Goal: Task Accomplishment & Management: Manage account settings

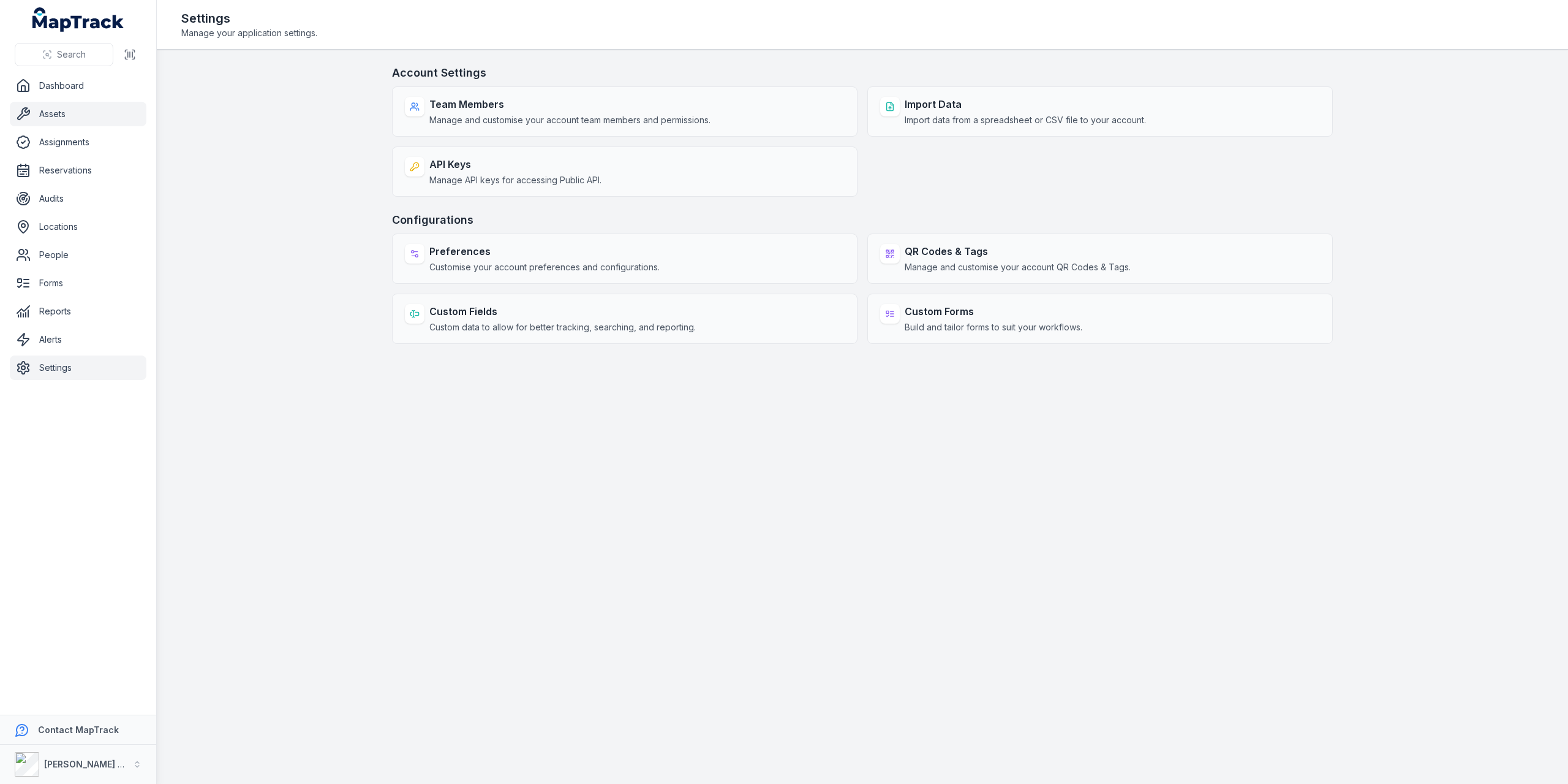
click at [87, 114] on link "Assets" at bounding box center [78, 114] width 136 height 24
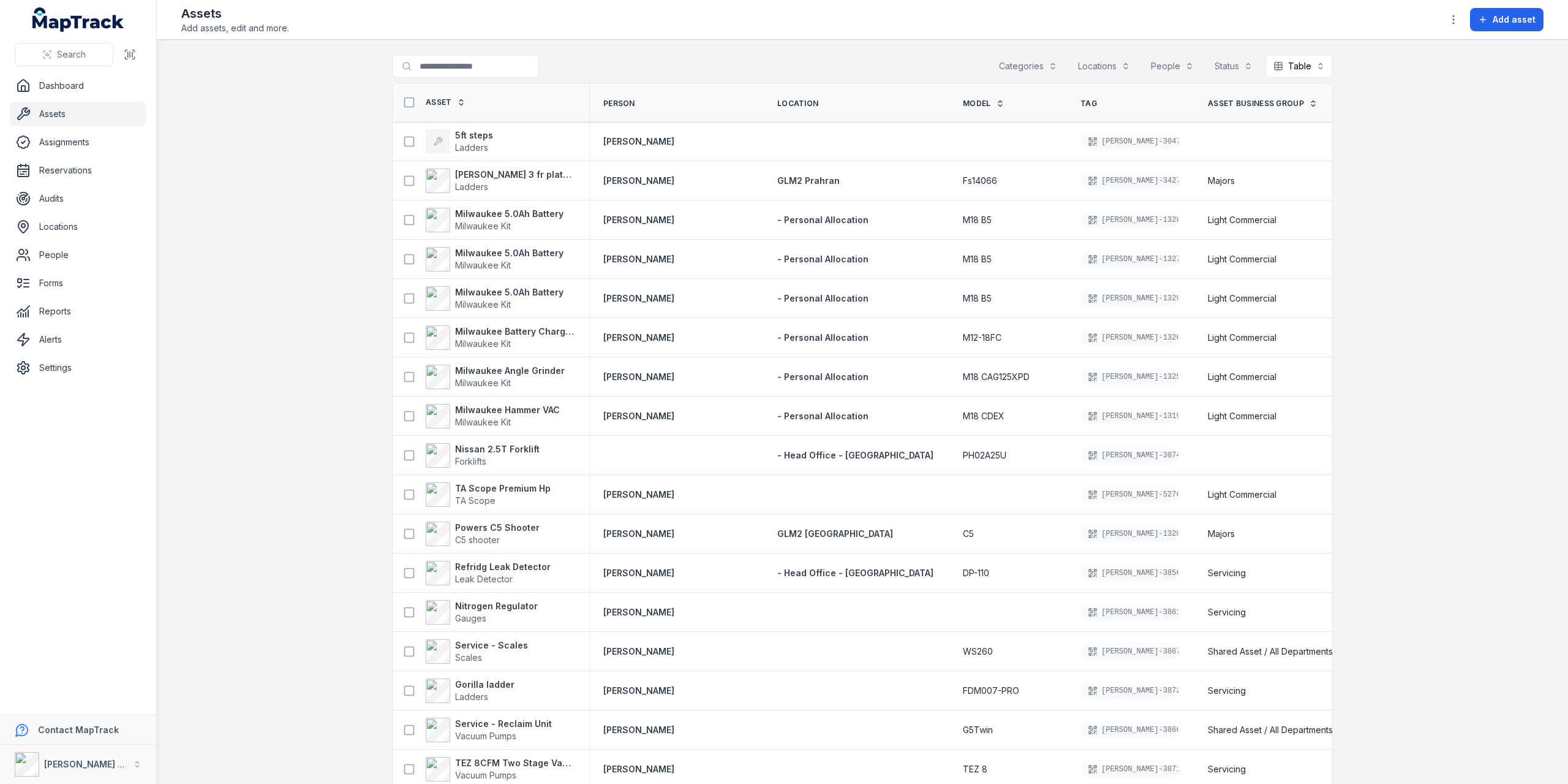
click at [1115, 64] on button "Locations" at bounding box center [1104, 66] width 68 height 23
click at [1162, 68] on button "People" at bounding box center [1172, 66] width 58 height 23
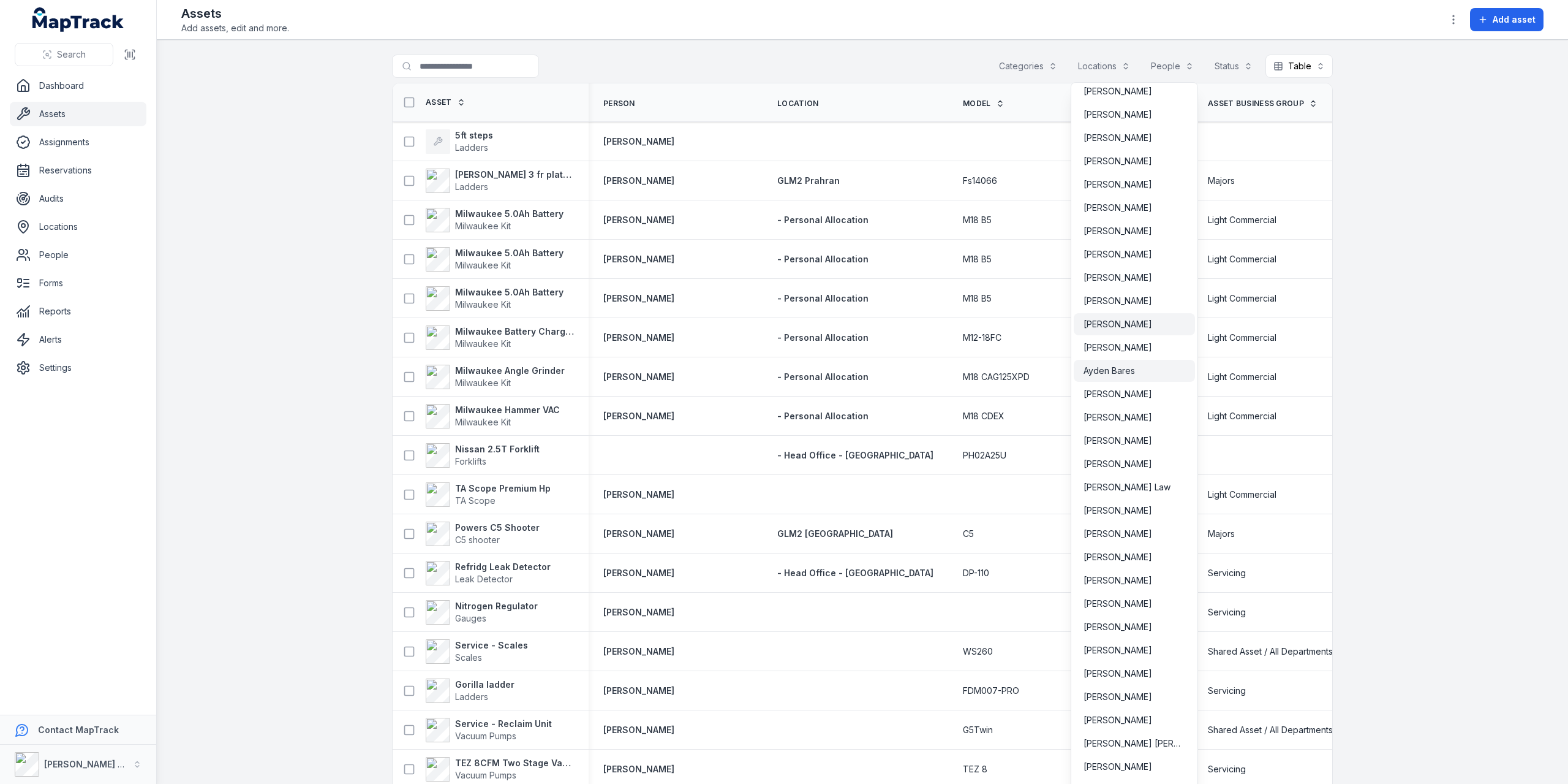
scroll to position [123, 0]
click at [1119, 321] on span "[PERSON_NAME]" at bounding box center [1118, 322] width 69 height 12
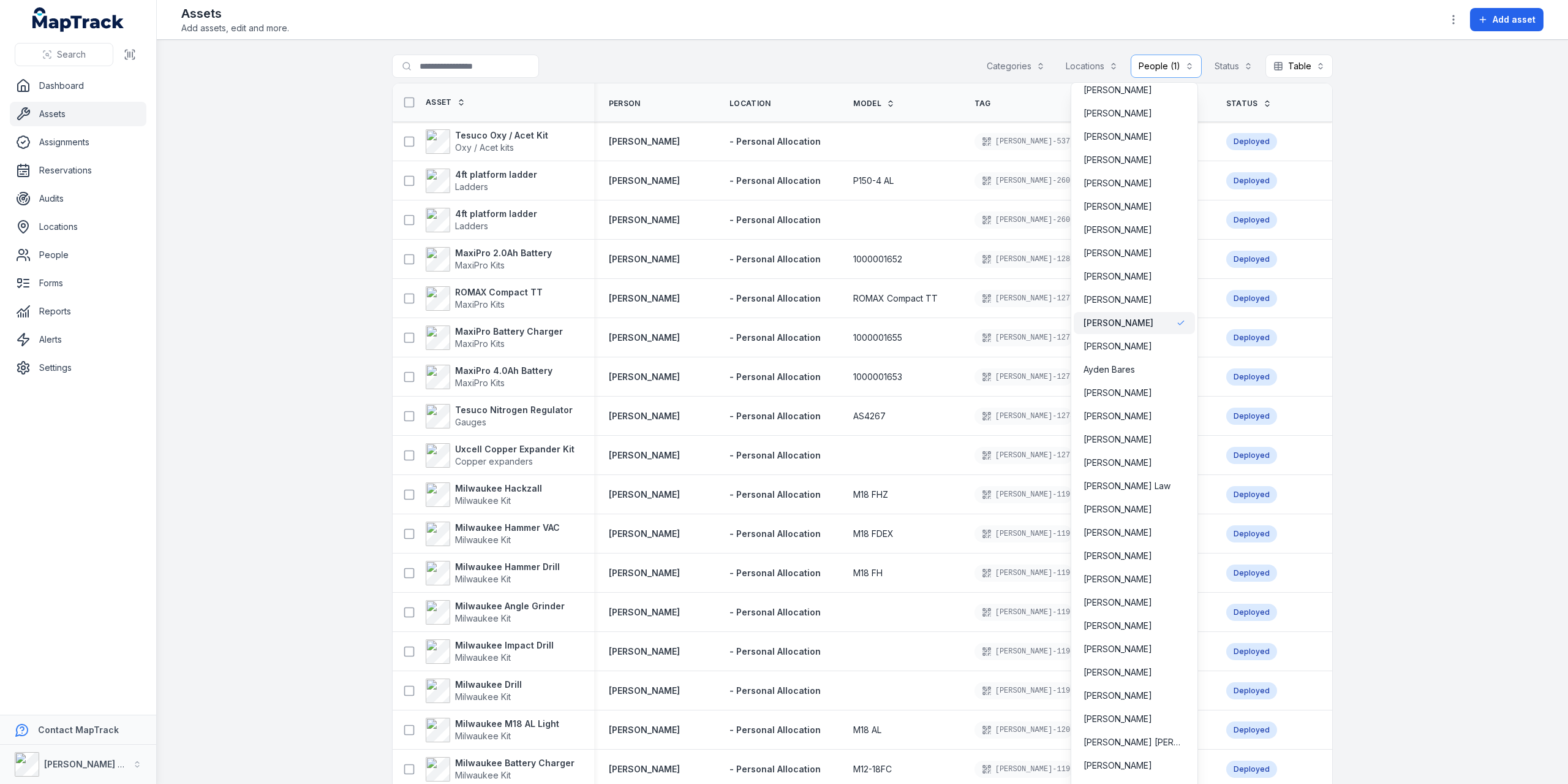
click at [495, 289] on div "**********" at bounding box center [862, 658] width 941 height 1206
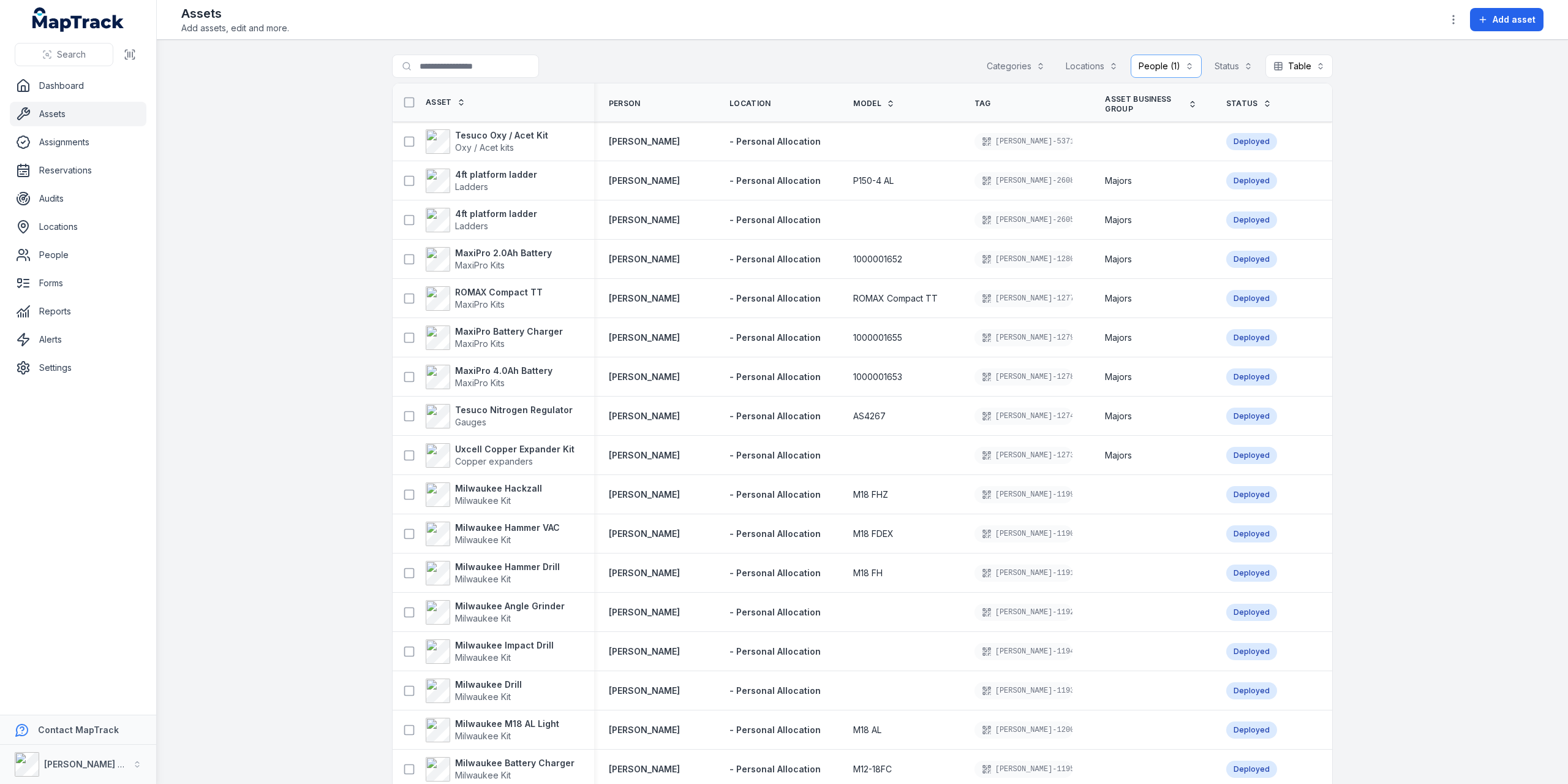
click at [495, 289] on strong "ROMAX Compact TT" at bounding box center [499, 292] width 87 height 12
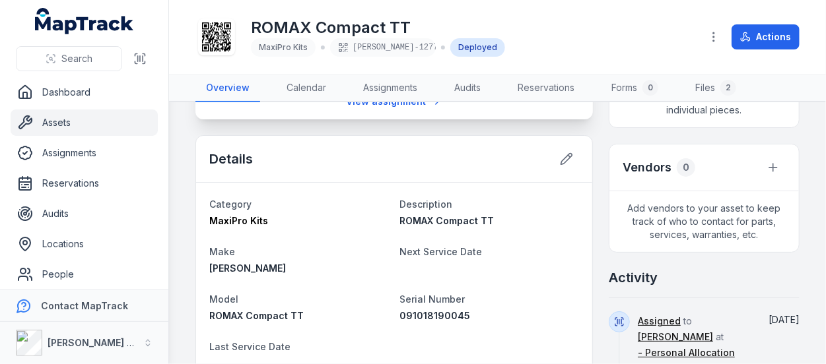
scroll to position [330, 0]
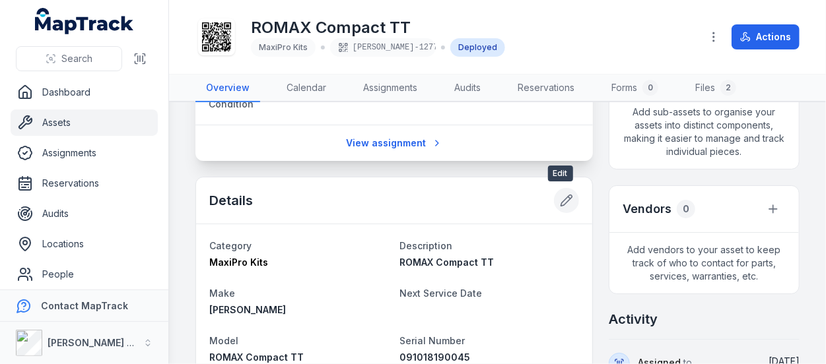
click at [566, 198] on icon at bounding box center [566, 200] width 13 height 13
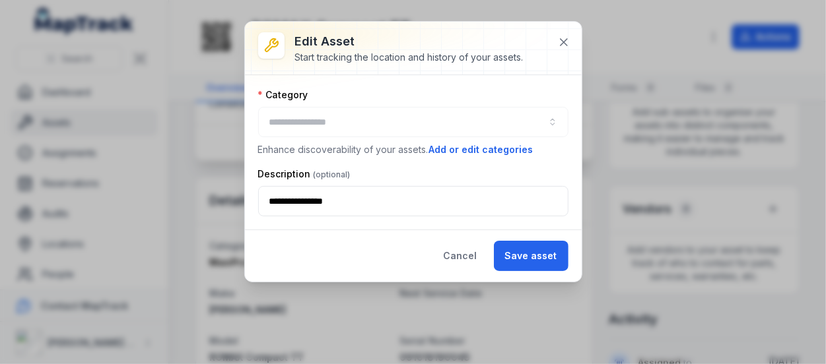
type input "**********"
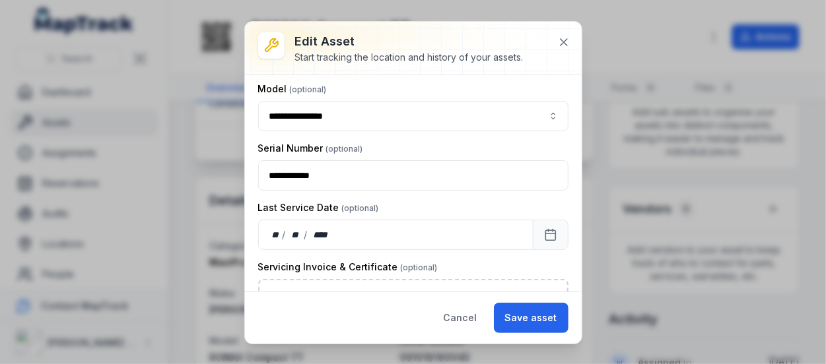
scroll to position [264, 0]
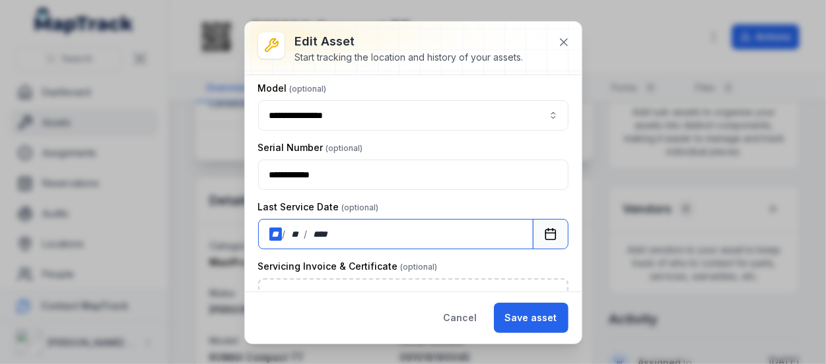
click at [339, 226] on div "** / ** / ****" at bounding box center [395, 234] width 275 height 30
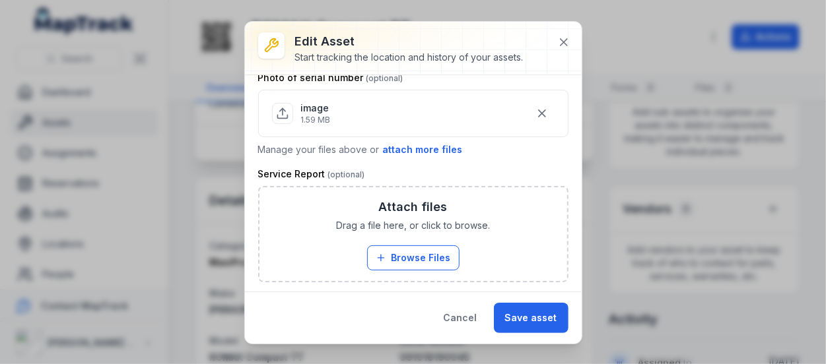
scroll to position [705, 0]
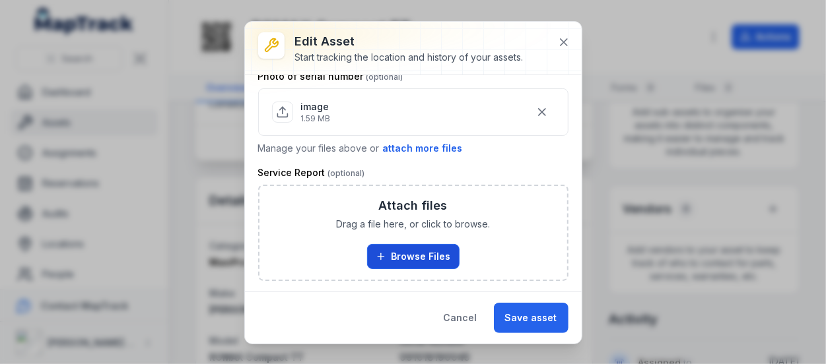
click at [412, 249] on button "Browse Files" at bounding box center [413, 256] width 92 height 25
click at [415, 245] on button "Browse Files" at bounding box center [413, 256] width 92 height 25
click at [440, 245] on button "Browse Files" at bounding box center [413, 256] width 92 height 25
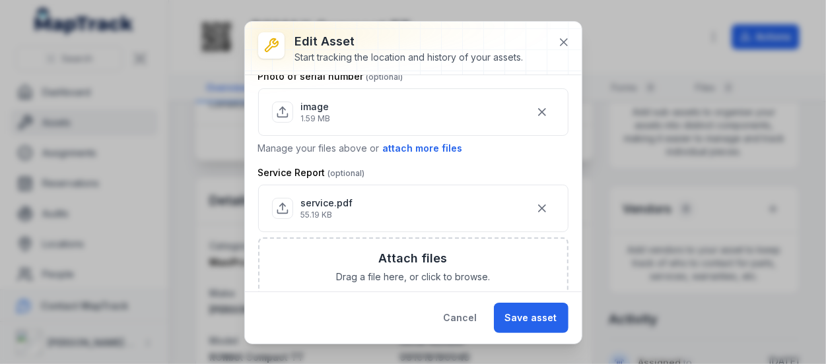
click at [318, 210] on p "55.19 KB" at bounding box center [327, 215] width 52 height 11
click at [329, 197] on p "service.pdf" at bounding box center [327, 203] width 52 height 13
click at [334, 197] on p "service.pdf" at bounding box center [327, 203] width 52 height 13
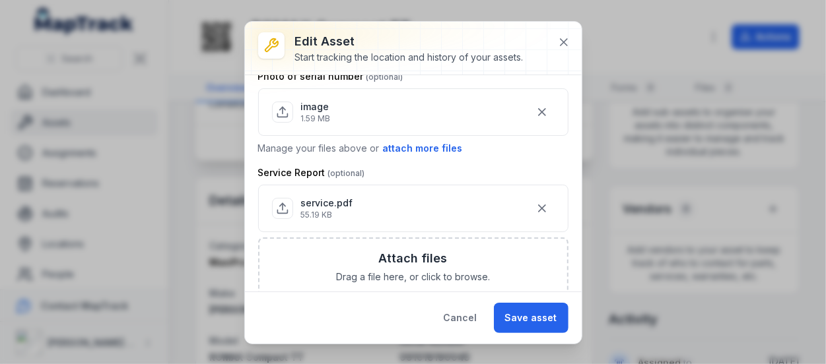
click at [287, 202] on icon at bounding box center [282, 208] width 13 height 13
click at [280, 203] on icon at bounding box center [282, 208] width 13 height 13
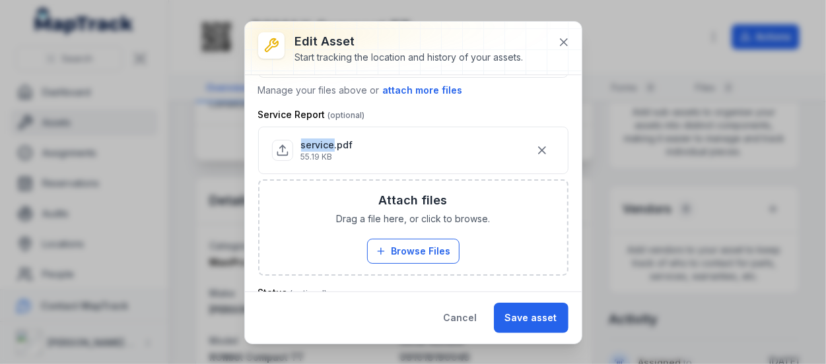
scroll to position [888, 0]
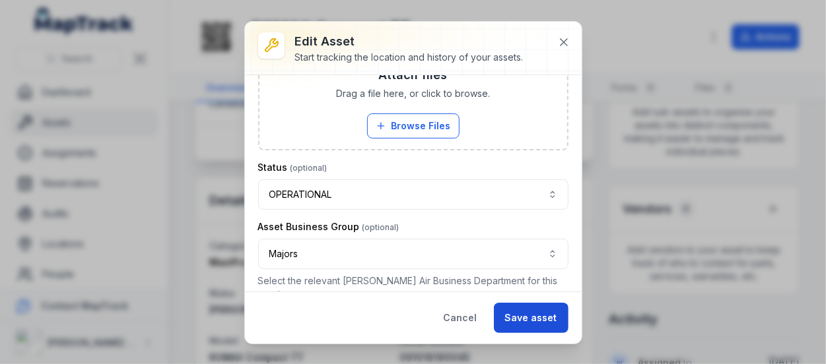
click at [542, 318] on button "Save asset" at bounding box center [531, 318] width 75 height 30
